Goal: Information Seeking & Learning: Understand process/instructions

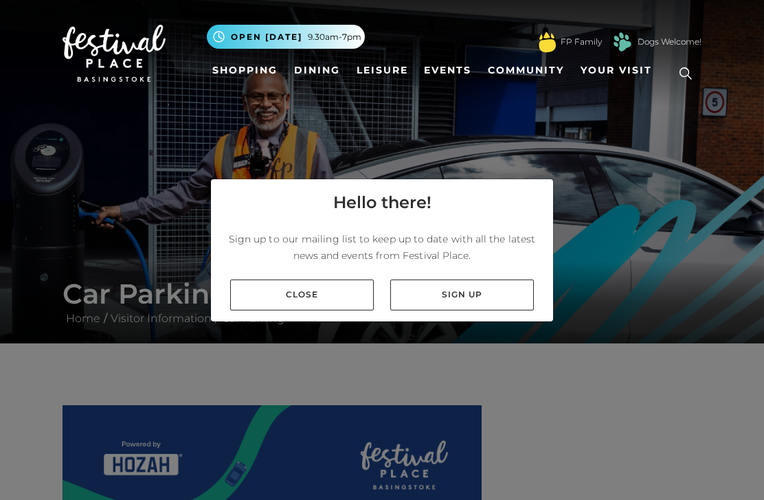
click at [307, 310] on link "Close" at bounding box center [302, 295] width 144 height 31
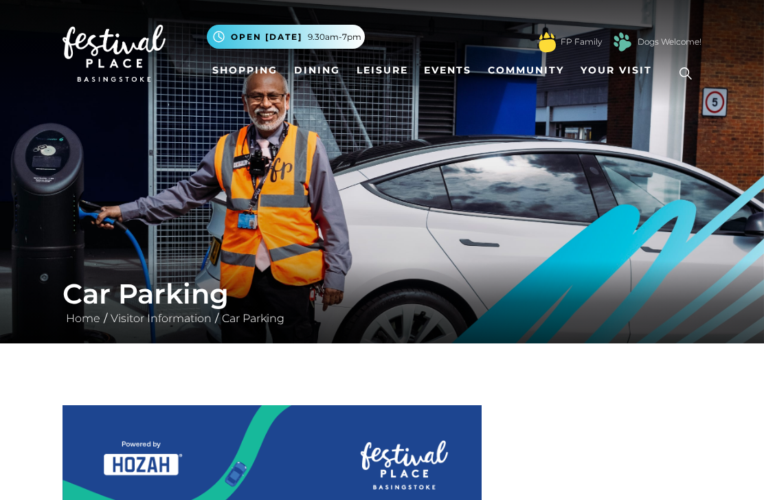
click at [181, 312] on link "Visitor Information" at bounding box center [161, 318] width 108 height 13
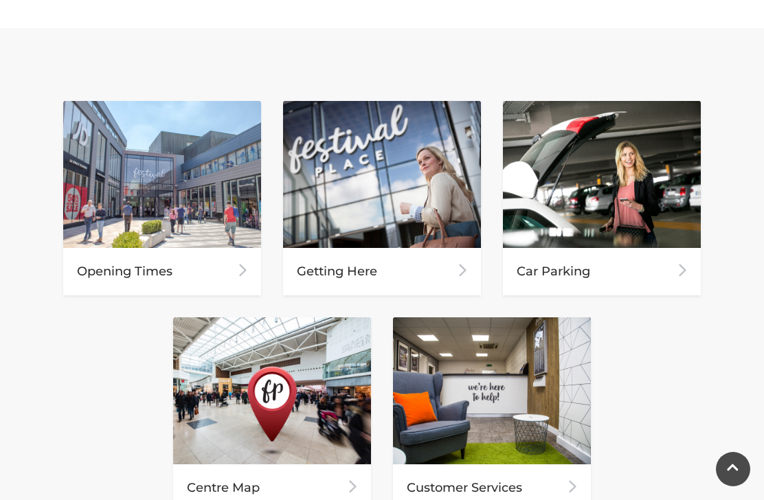
scroll to position [598, 0]
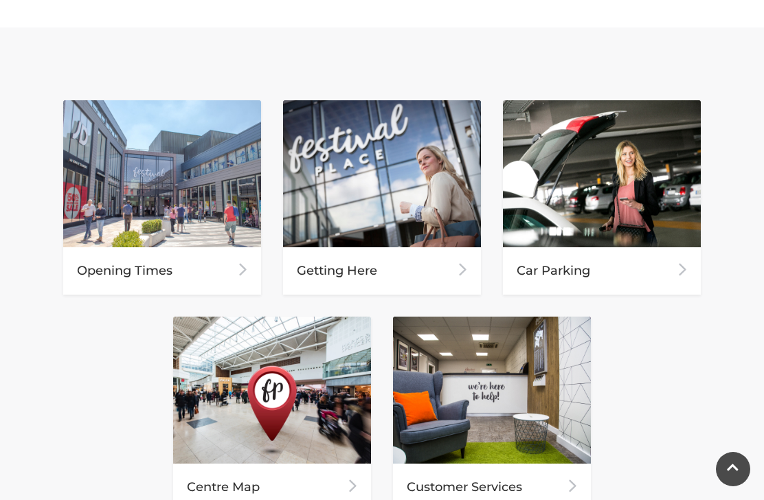
click at [565, 273] on div "Car Parking" at bounding box center [602, 270] width 198 height 47
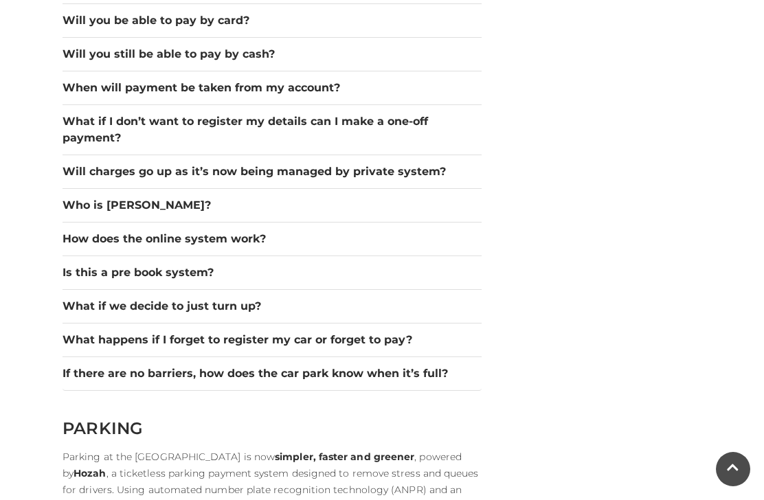
scroll to position [1930, 0]
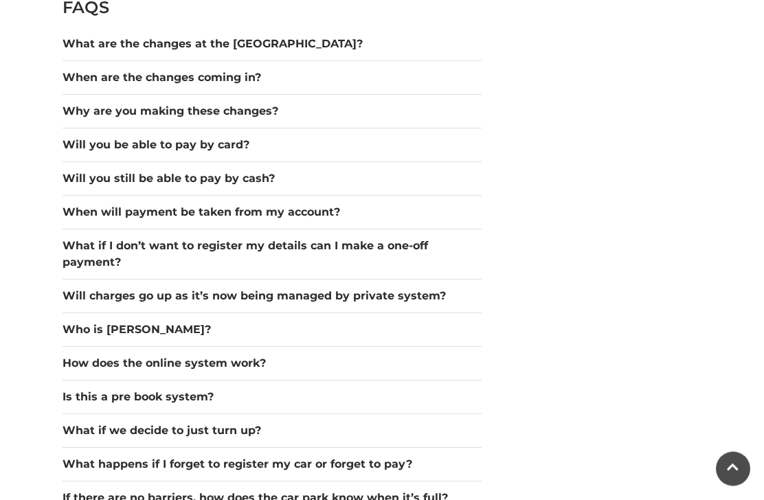
click at [218, 171] on button "Will you still be able to pay by cash?" at bounding box center [272, 179] width 419 height 16
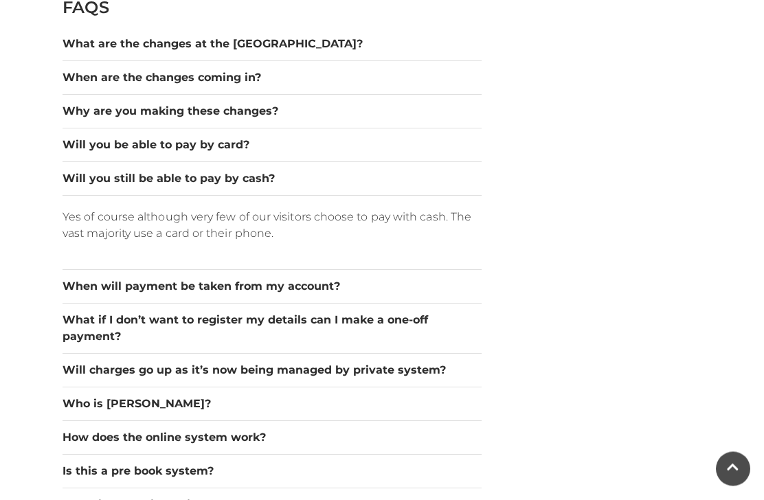
scroll to position [1806, 0]
click at [244, 69] on button "When are the changes coming in?" at bounding box center [272, 77] width 419 height 16
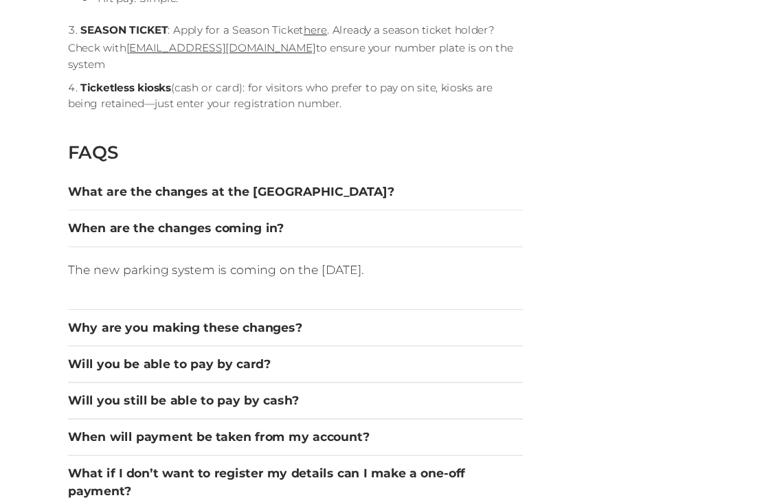
click at [254, 169] on button "What are the changes at the car park?" at bounding box center [272, 177] width 419 height 16
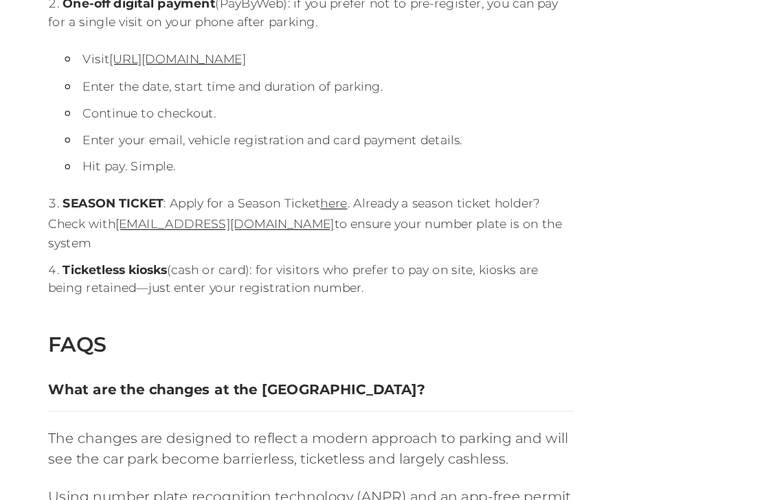
scroll to position [1532, 0]
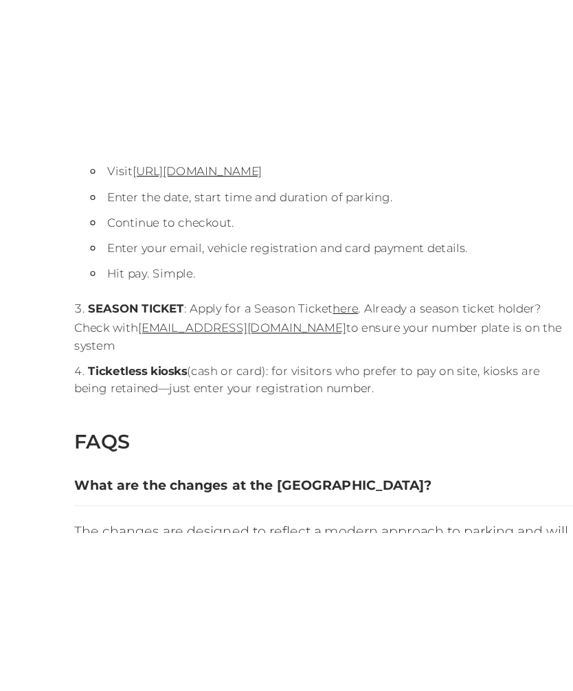
scroll to position [1367, 0]
